Goal: Task Accomplishment & Management: Use online tool/utility

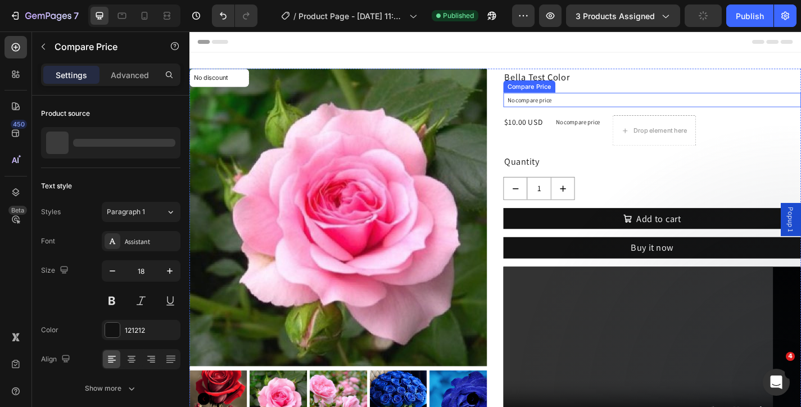
click at [571, 93] on div "Compare Price" at bounding box center [564, 92] width 53 height 10
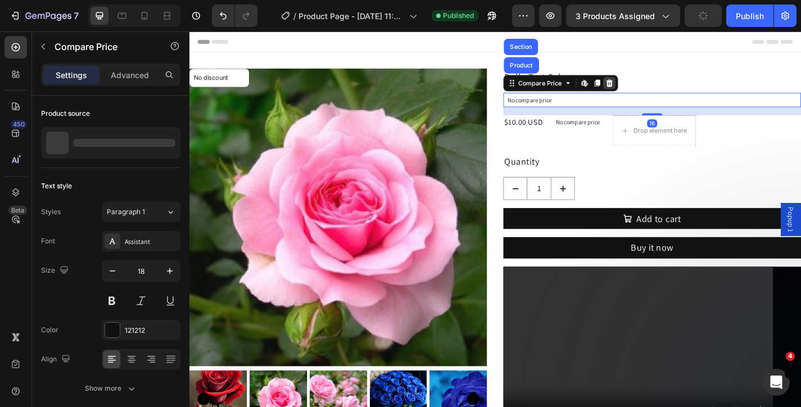
click at [649, 88] on icon at bounding box center [652, 88] width 9 height 9
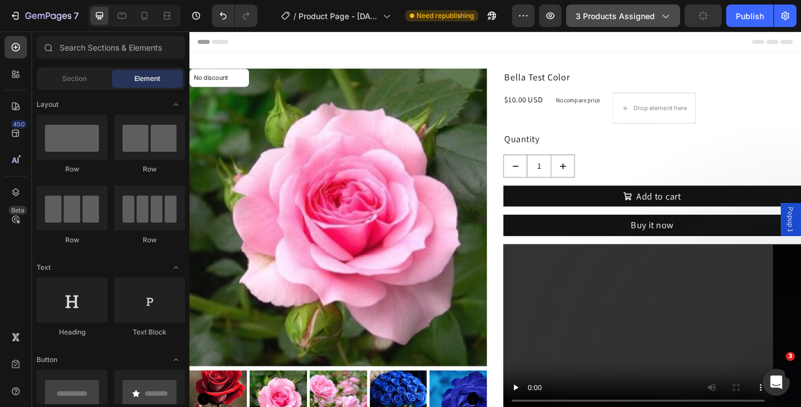
click at [630, 13] on span "3 products assigned" at bounding box center [615, 16] width 79 height 12
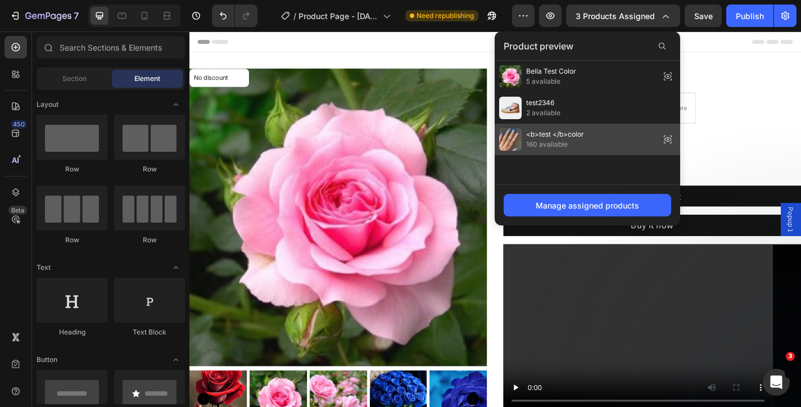
click at [558, 129] on span "<b>test </b>color" at bounding box center [555, 134] width 58 height 10
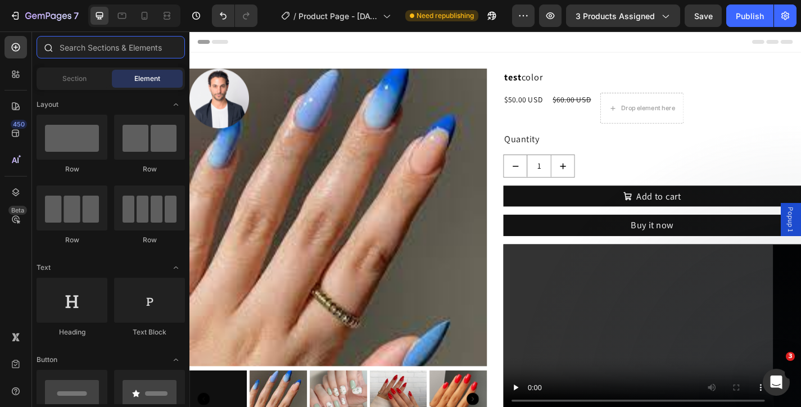
click at [91, 43] on input "text" at bounding box center [111, 47] width 148 height 22
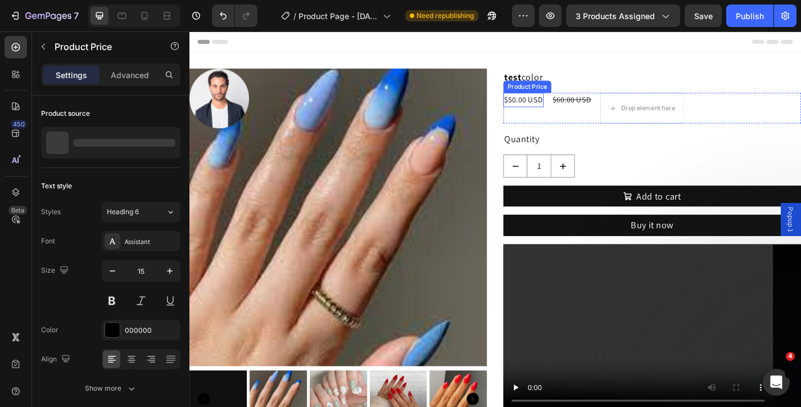
click at [551, 88] on div "Product Price" at bounding box center [562, 92] width 48 height 10
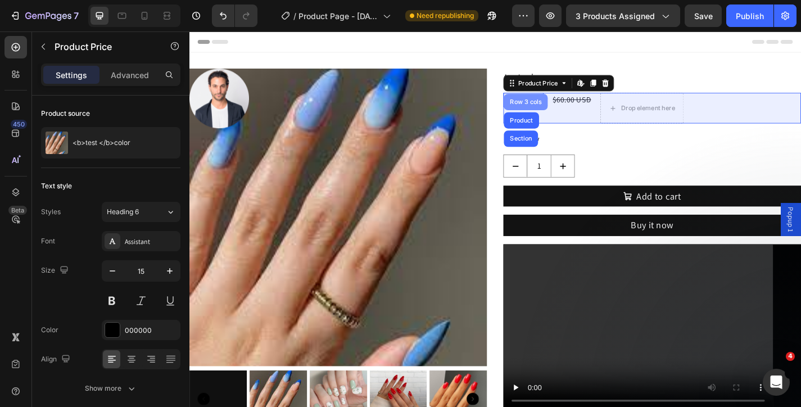
click at [556, 106] on div "Row 3 cols" at bounding box center [560, 109] width 39 height 7
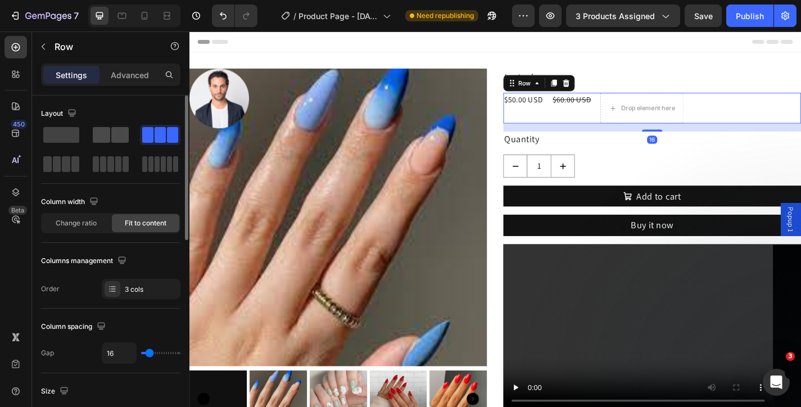
click at [110, 137] on span at bounding box center [101, 135] width 17 height 16
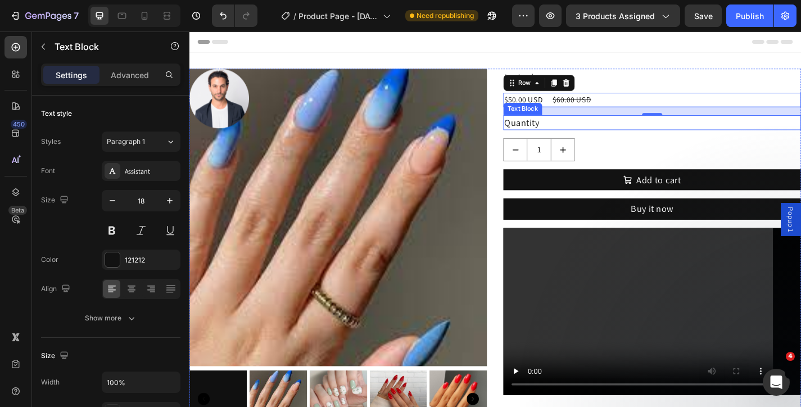
click at [621, 134] on div "Quantity" at bounding box center [700, 132] width 328 height 16
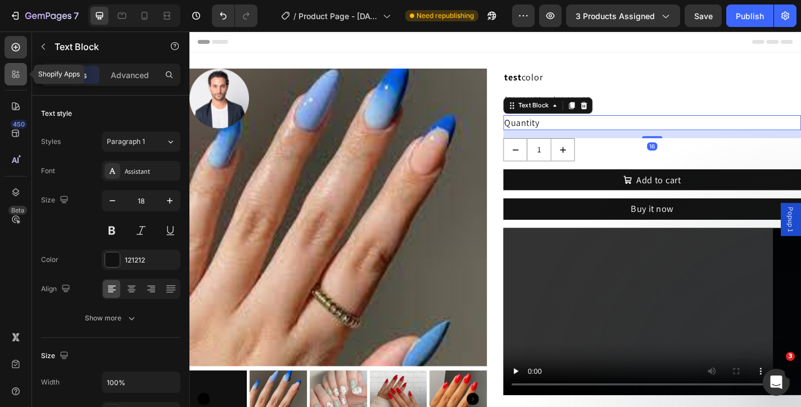
click at [15, 76] on icon at bounding box center [13, 76] width 3 height 3
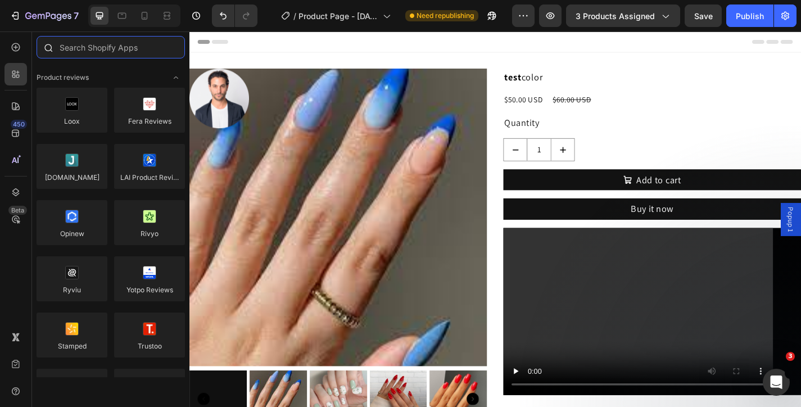
click at [143, 46] on input "text" at bounding box center [111, 47] width 148 height 22
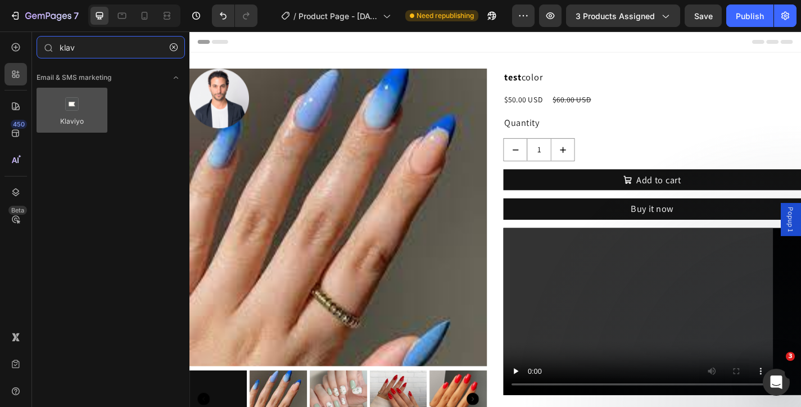
type input "klav"
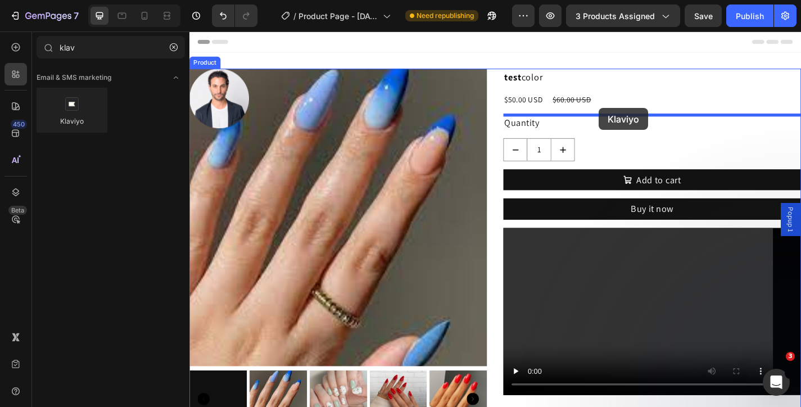
drag, startPoint x: 269, startPoint y: 141, endPoint x: 641, endPoint y: 115, distance: 372.6
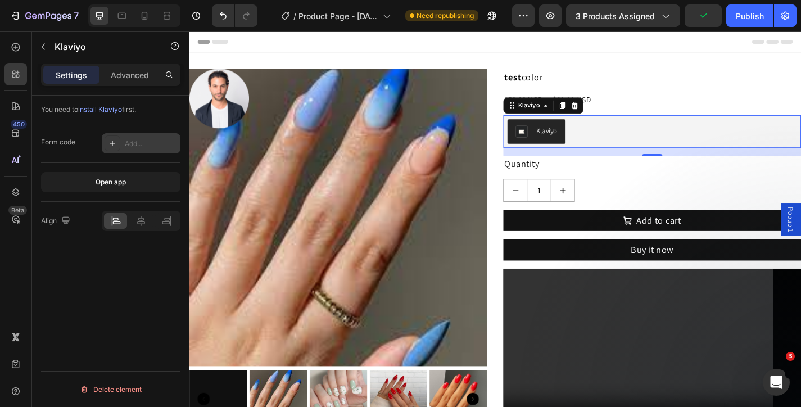
click at [153, 148] on div "Add..." at bounding box center [151, 144] width 53 height 10
click at [147, 165] on div "Open app" at bounding box center [110, 182] width 139 height 39
click at [619, 118] on div at bounding box center [614, 112] width 13 height 13
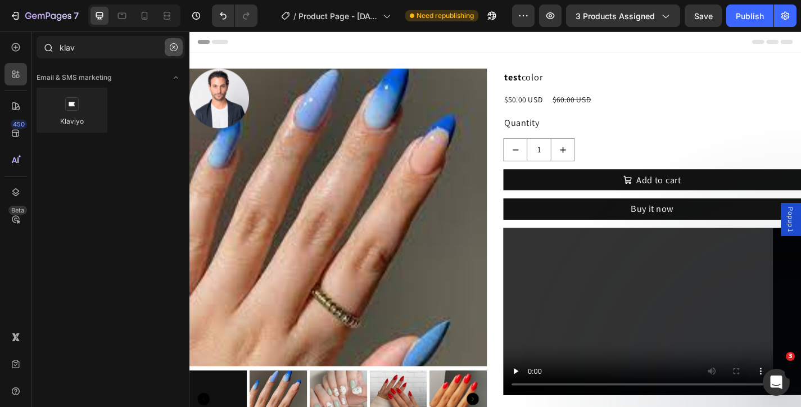
click at [174, 47] on icon "button" at bounding box center [173, 47] width 3 height 3
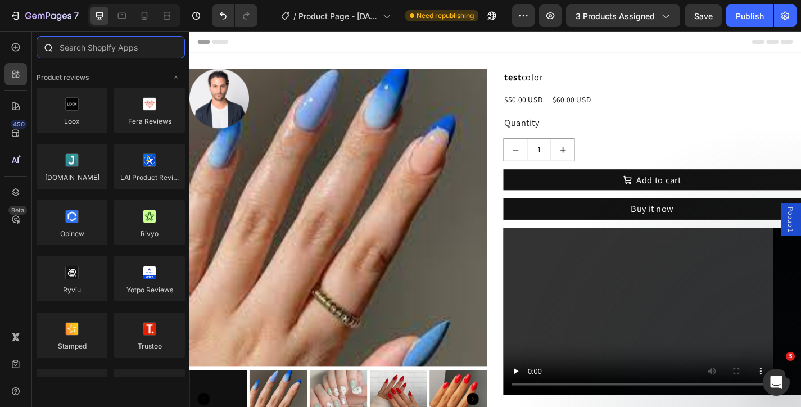
click at [109, 47] on input "text" at bounding box center [111, 47] width 148 height 22
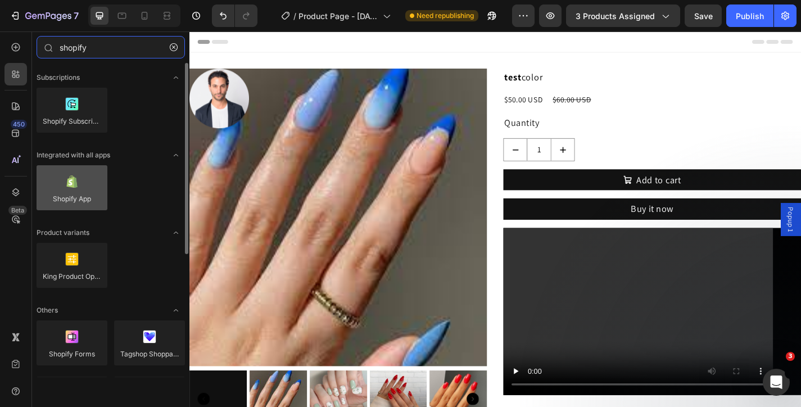
type input "shopify"
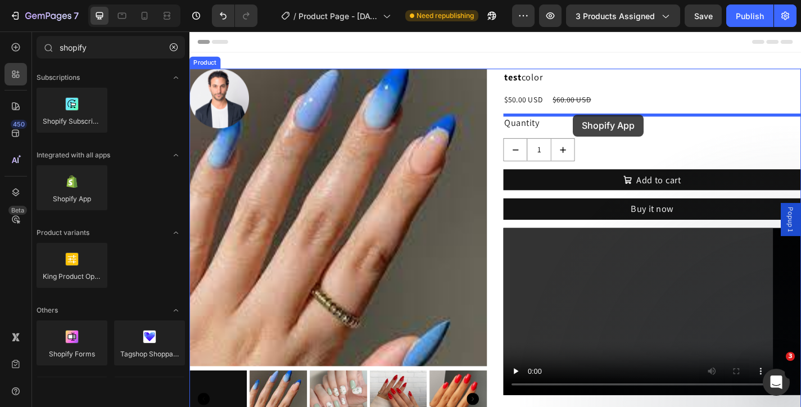
drag, startPoint x: 267, startPoint y: 211, endPoint x: 612, endPoint y: 123, distance: 356.4
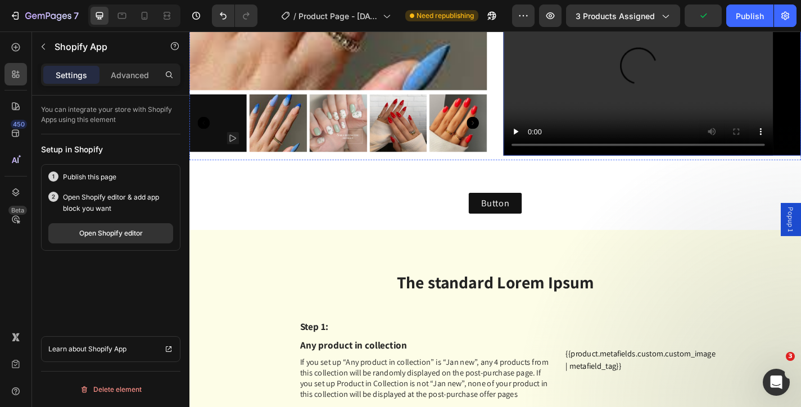
scroll to position [313, 0]
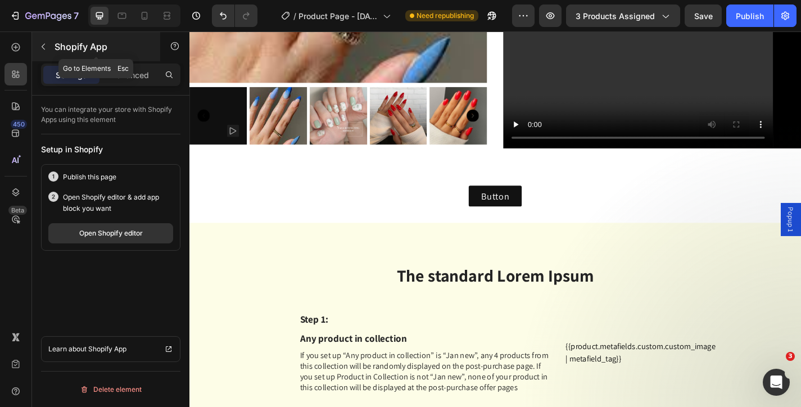
click at [42, 45] on icon "button" at bounding box center [43, 46] width 9 height 9
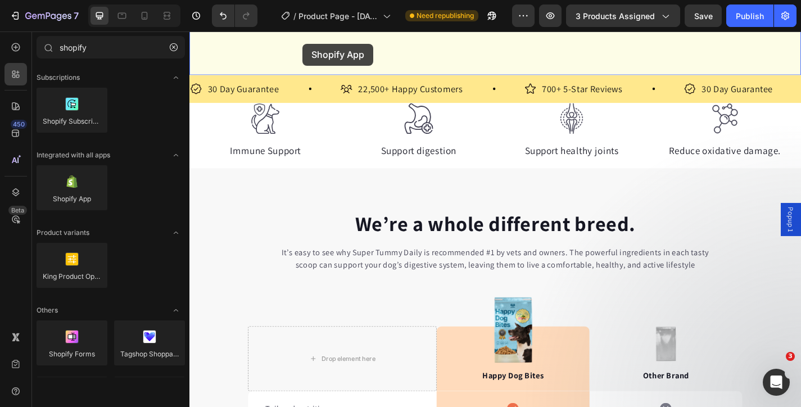
scroll to position [1364, 0]
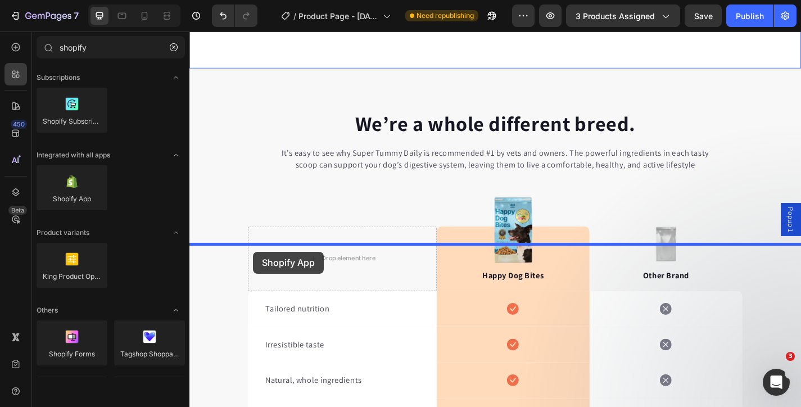
drag, startPoint x: 269, startPoint y: 224, endPoint x: 260, endPoint y: 274, distance: 51.4
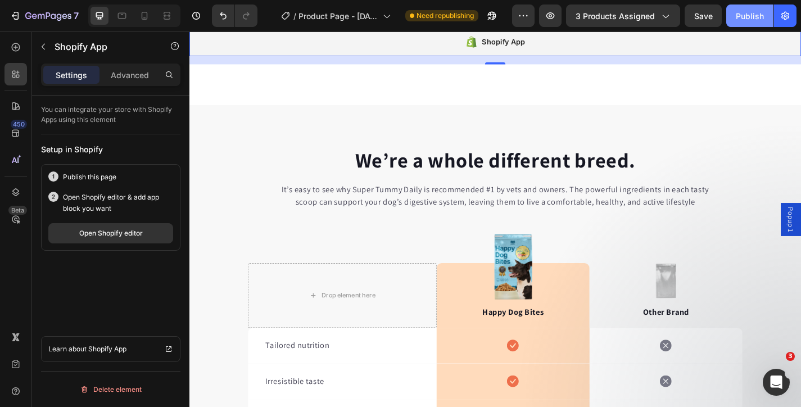
click at [745, 17] on div "Publish" at bounding box center [750, 16] width 28 height 12
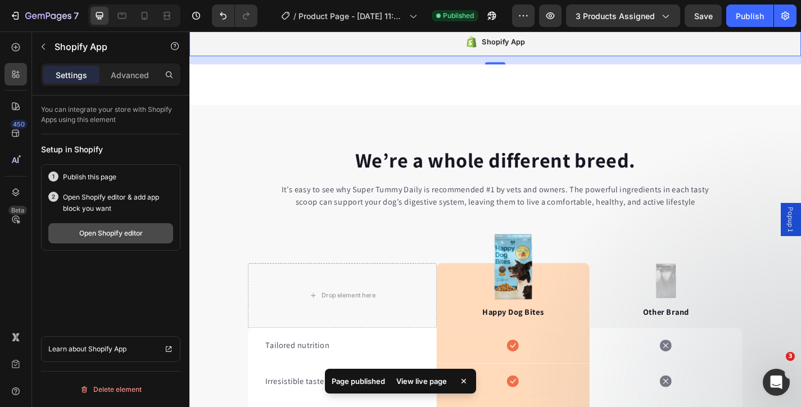
click at [130, 231] on div "Open Shopify editor" at bounding box center [111, 233] width 64 height 10
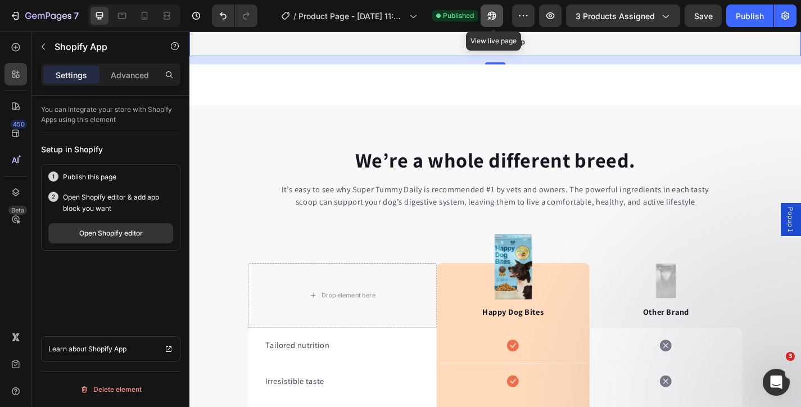
click at [497, 13] on icon "button" at bounding box center [492, 16] width 8 height 8
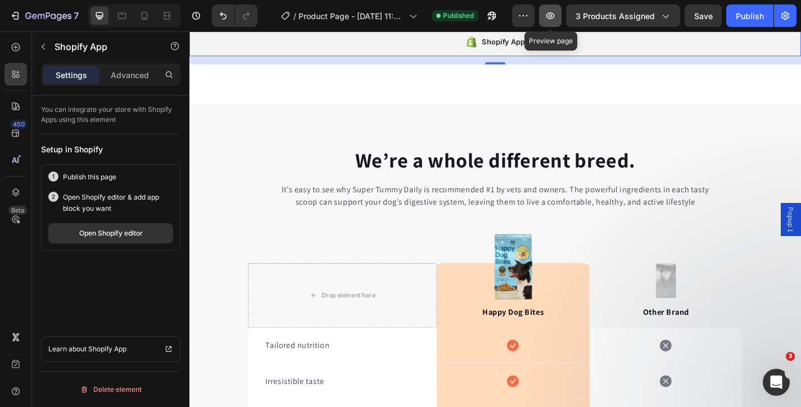
click at [554, 20] on icon "button" at bounding box center [550, 15] width 11 height 11
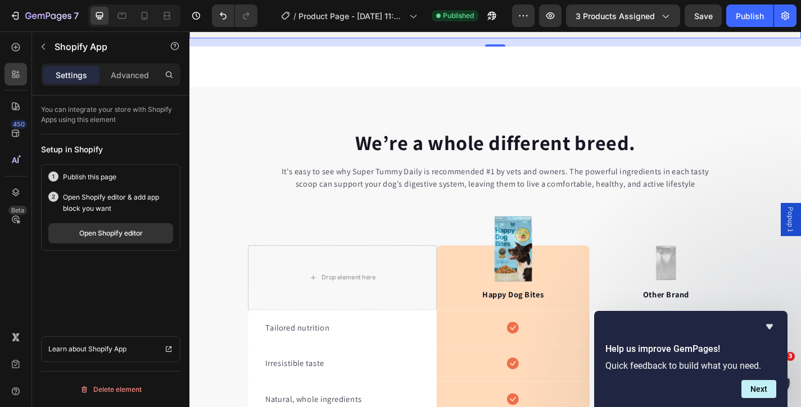
scroll to position [1398, 0]
